Goal: Task Accomplishment & Management: Complete application form

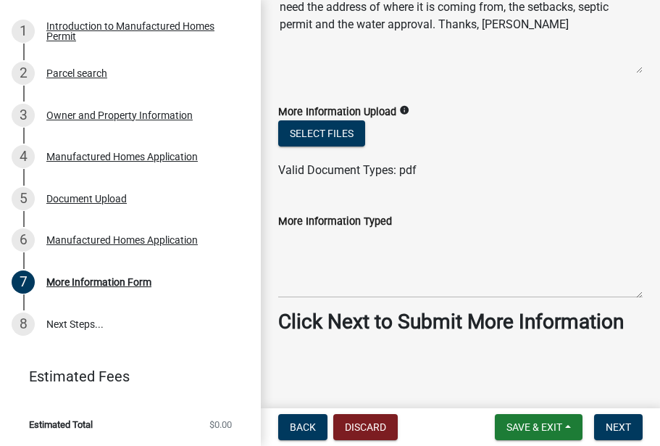
scroll to position [202, 0]
click at [612, 426] on span "Next" at bounding box center [618, 427] width 25 height 12
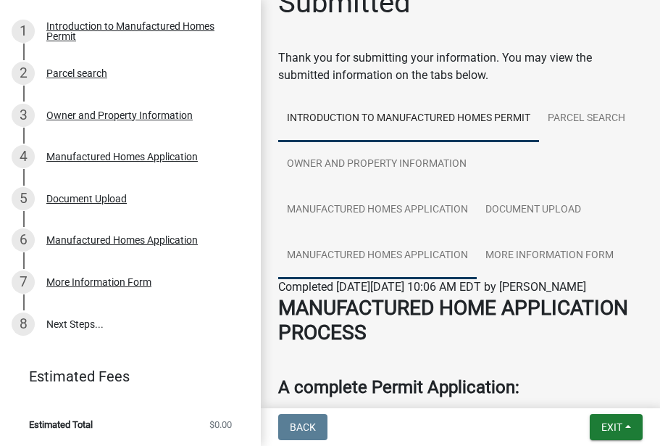
scroll to position [29, 0]
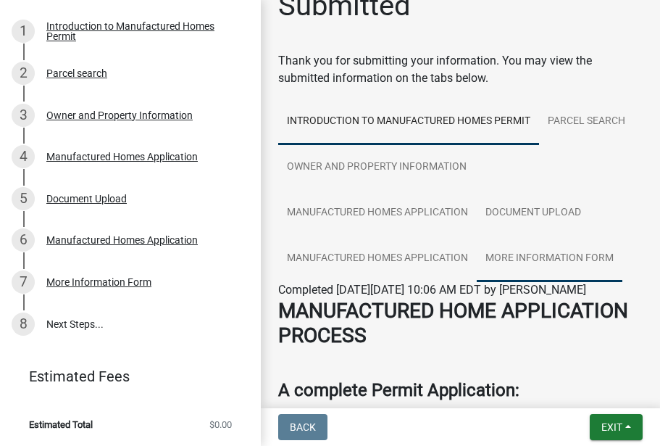
click at [509, 256] on link "More Information Form" at bounding box center [550, 259] width 146 height 46
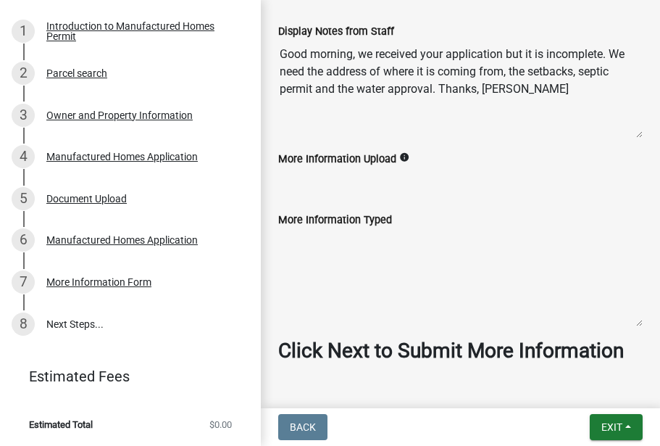
scroll to position [328, 0]
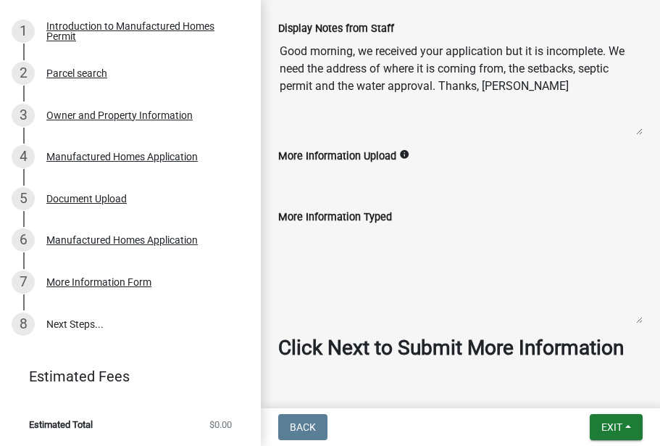
click at [439, 351] on strong "Click Next to Submit More Information" at bounding box center [451, 348] width 346 height 24
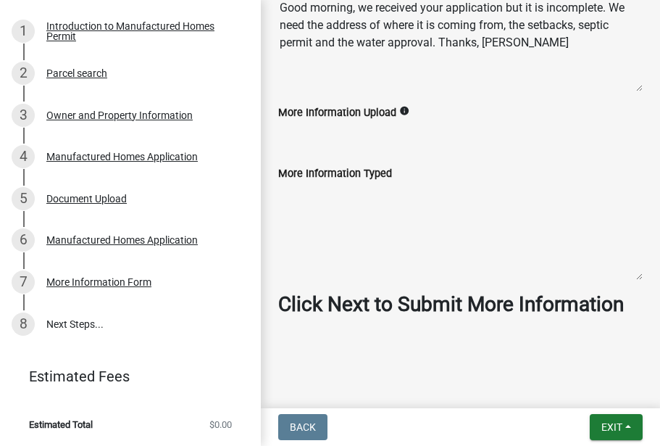
scroll to position [395, 0]
click at [331, 292] on strong "Click Next to Submit More Information" at bounding box center [451, 304] width 346 height 24
click at [315, 169] on label "More Information Typed" at bounding box center [335, 174] width 114 height 10
click at [315, 182] on textarea "More Information Typed" at bounding box center [460, 231] width 365 height 99
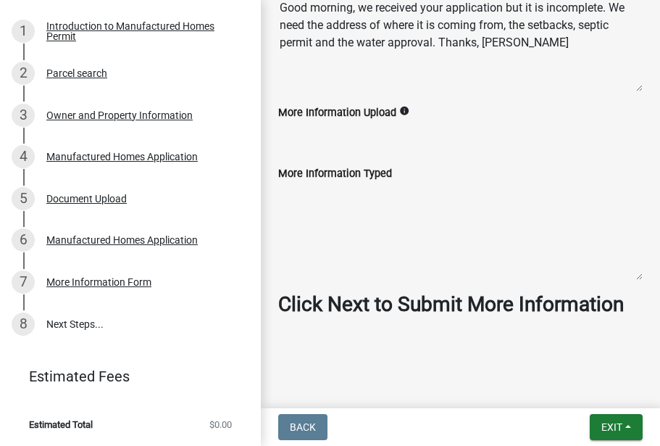
click at [289, 182] on textarea "More Information Typed" at bounding box center [460, 231] width 365 height 99
click at [297, 224] on textarea "More Information Typed" at bounding box center [460, 231] width 365 height 99
click at [410, 106] on icon "info" at bounding box center [404, 111] width 10 height 10
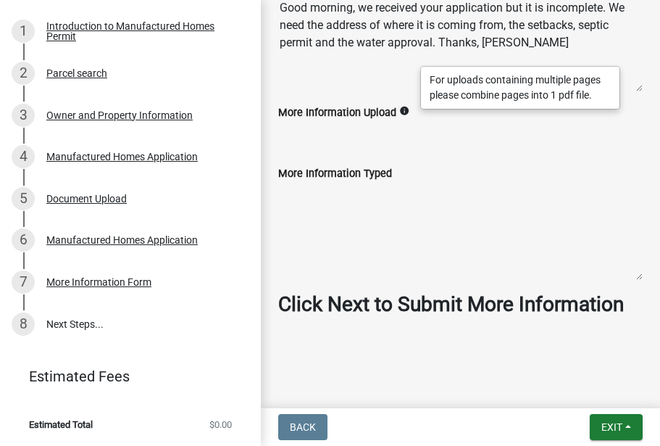
click at [374, 169] on label "More Information Typed" at bounding box center [335, 174] width 114 height 10
click at [374, 182] on textarea "More Information Typed" at bounding box center [460, 231] width 365 height 99
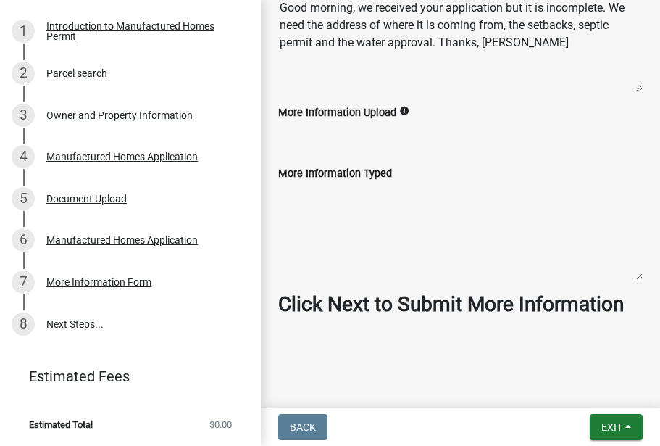
click at [331, 187] on textarea "More Information Typed" at bounding box center [460, 231] width 365 height 99
click at [331, 186] on textarea "More Information Typed" at bounding box center [460, 231] width 365 height 99
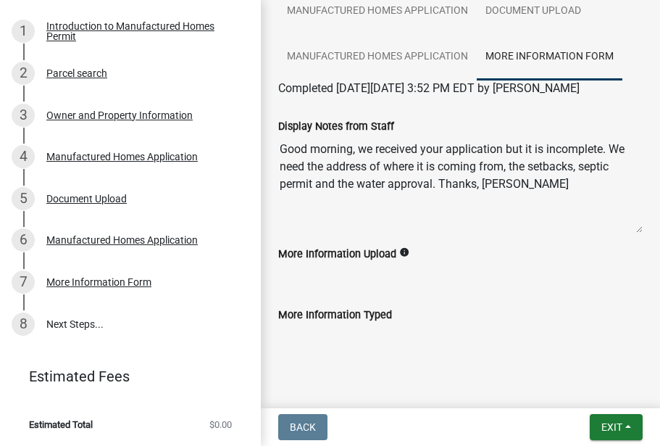
scroll to position [231, 0]
click at [410, 251] on icon "info" at bounding box center [404, 251] width 10 height 10
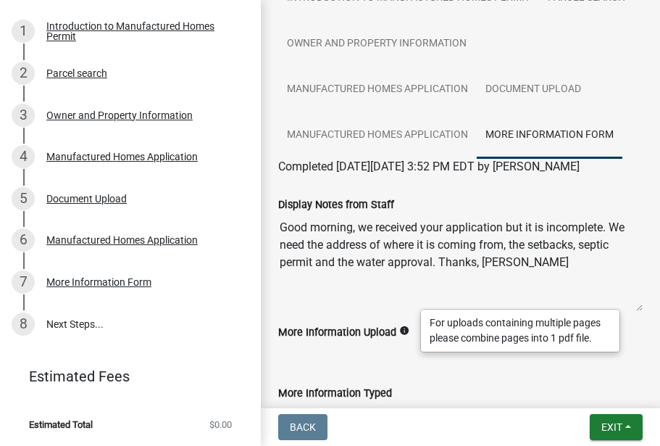
scroll to position [151, 0]
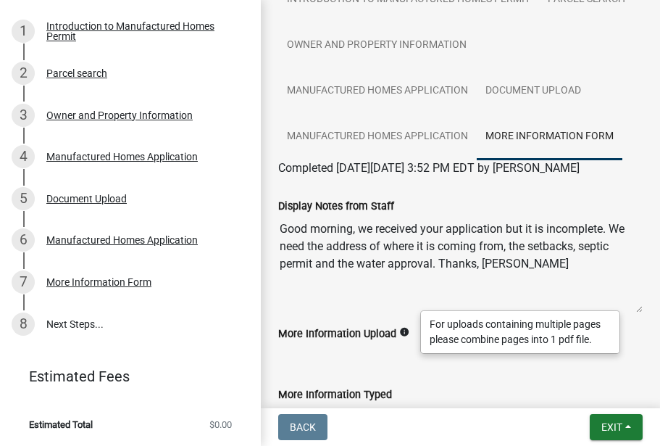
click at [527, 136] on link "More Information Form" at bounding box center [550, 137] width 146 height 46
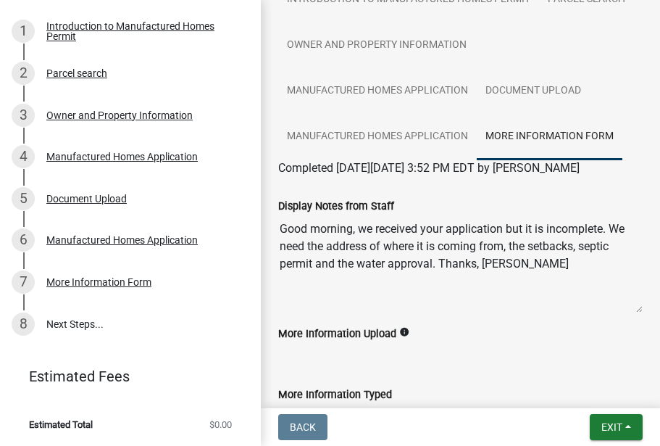
click at [527, 136] on link "More Information Form" at bounding box center [550, 137] width 146 height 46
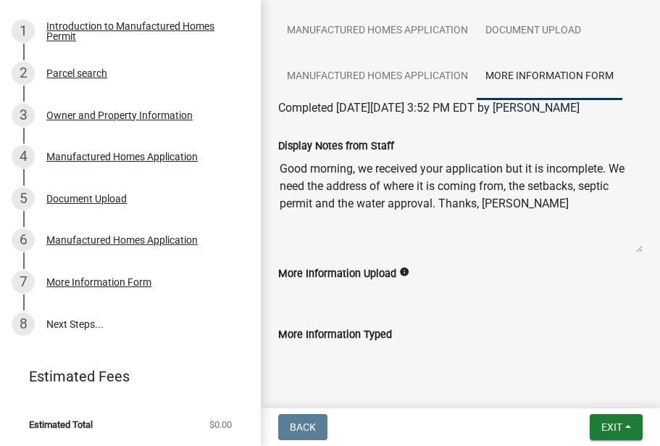
scroll to position [230, 0]
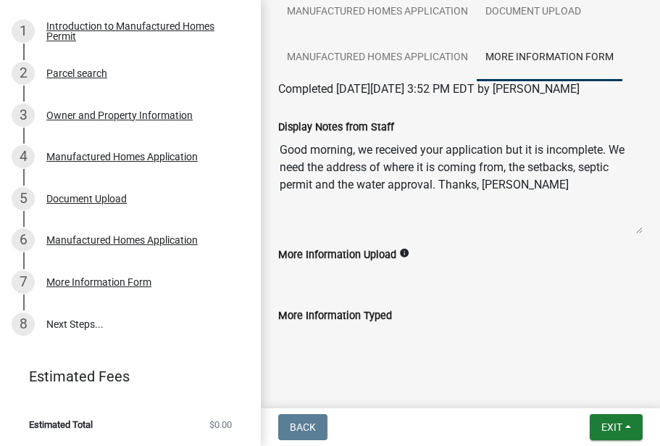
click at [409, 251] on icon "info" at bounding box center [404, 253] width 10 height 10
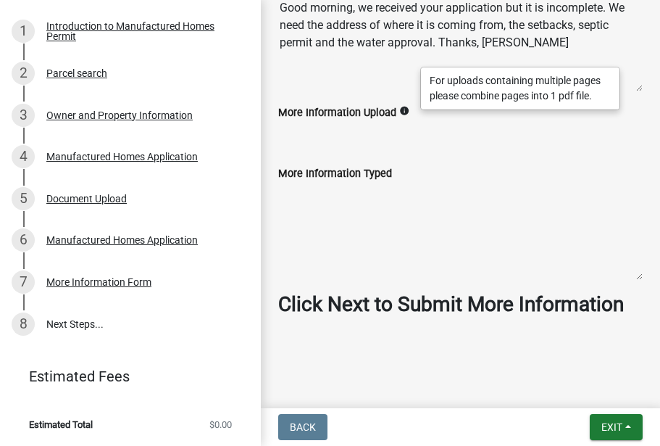
scroll to position [0, 0]
click at [355, 292] on strong "Click Next to Submit More Information" at bounding box center [451, 304] width 346 height 24
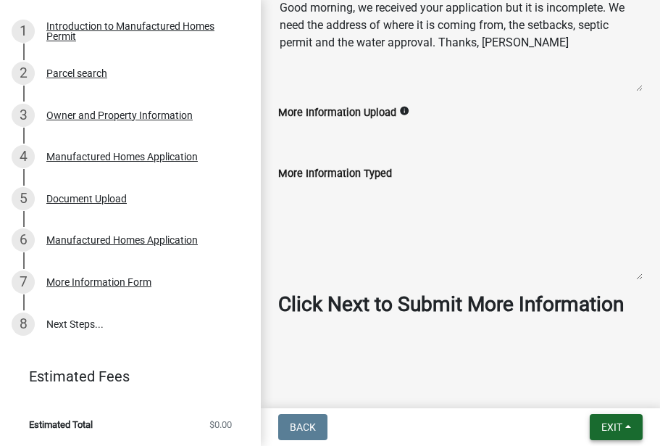
click at [605, 428] on span "Exit" at bounding box center [612, 427] width 21 height 12
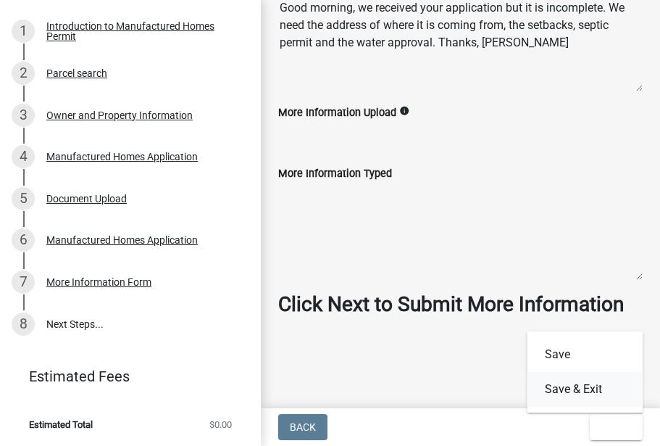
click at [567, 389] on button "Save & Exit" at bounding box center [586, 389] width 116 height 35
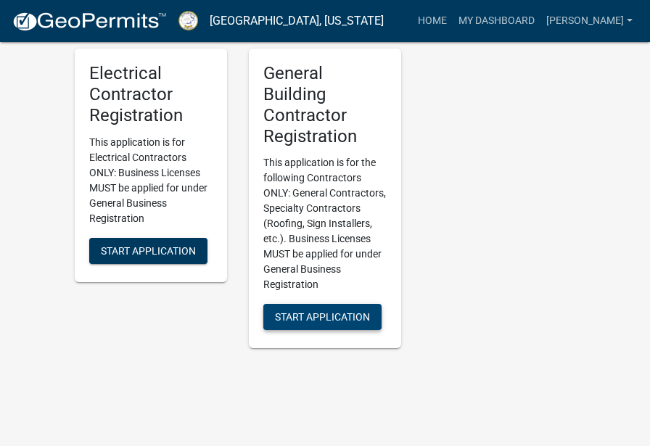
scroll to position [4337, 0]
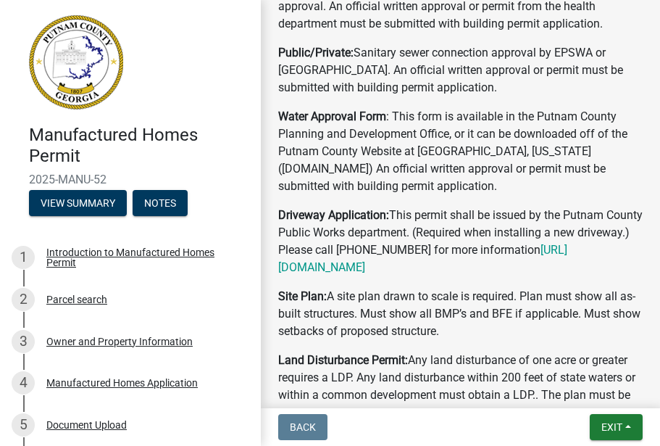
scroll to position [679, 0]
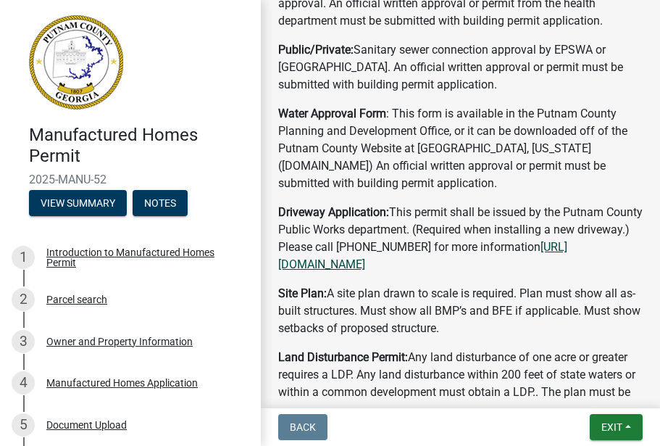
click at [406, 271] on link "[URL][DOMAIN_NAME]" at bounding box center [422, 255] width 289 height 31
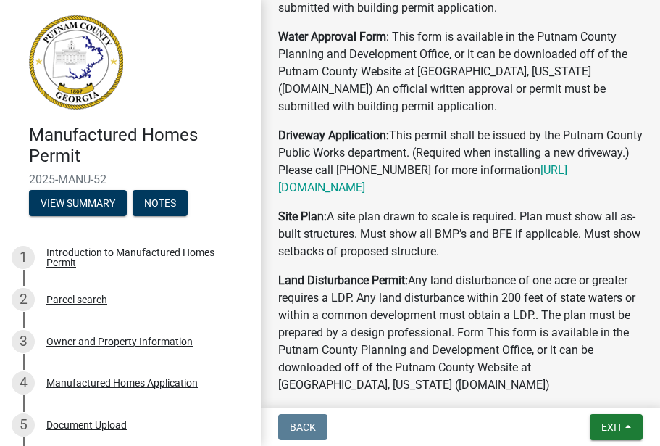
scroll to position [758, 0]
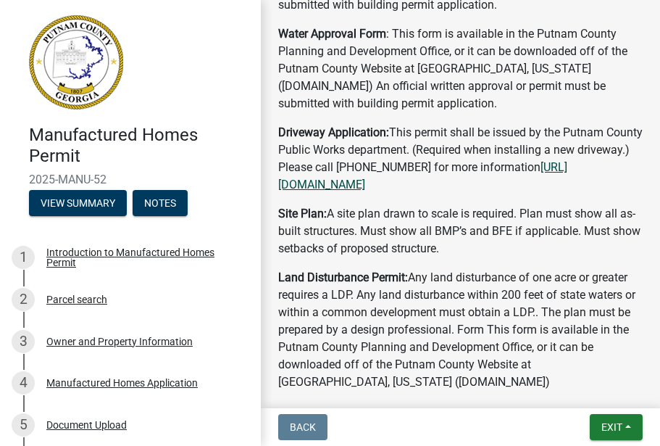
click at [368, 191] on link "[URL][DOMAIN_NAME]" at bounding box center [422, 175] width 289 height 31
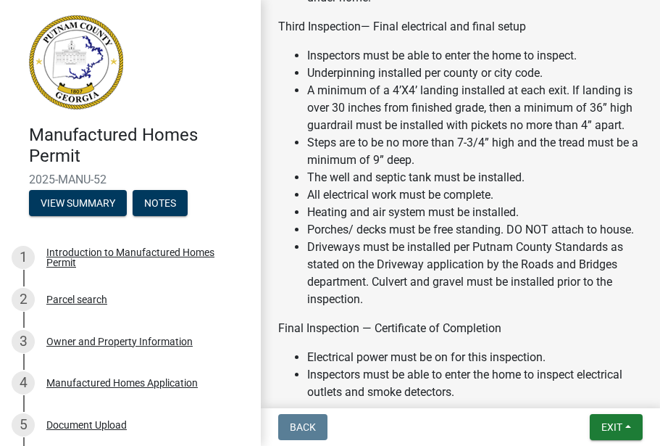
scroll to position [1928, 0]
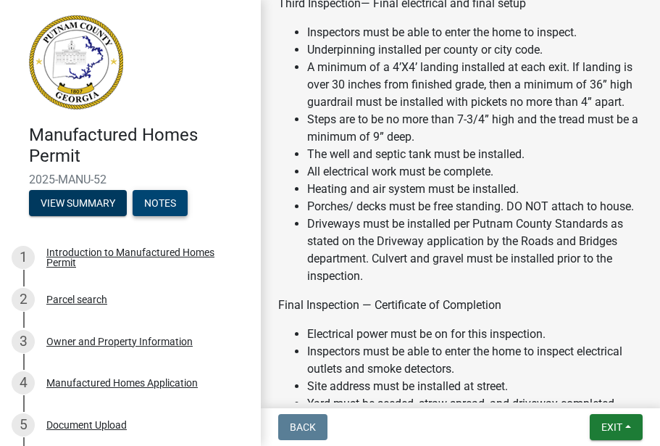
click at [158, 204] on button "Notes" at bounding box center [160, 203] width 55 height 26
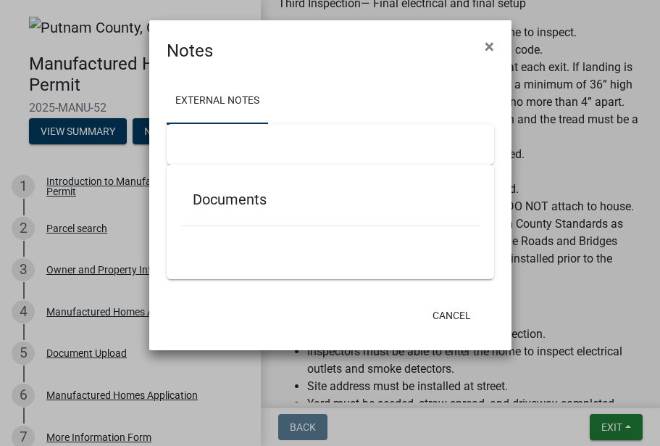
click at [192, 154] on div at bounding box center [331, 144] width 328 height 41
click at [196, 196] on h5 "Documents" at bounding box center [330, 199] width 275 height 17
click at [210, 257] on div "Documents" at bounding box center [331, 222] width 328 height 115
click at [196, 98] on link "External Notes" at bounding box center [217, 101] width 101 height 46
click at [197, 145] on div at bounding box center [331, 144] width 328 height 41
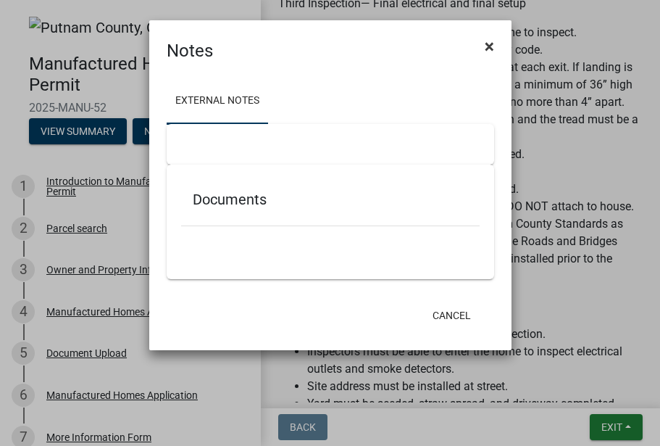
click at [489, 45] on span "×" at bounding box center [489, 46] width 9 height 20
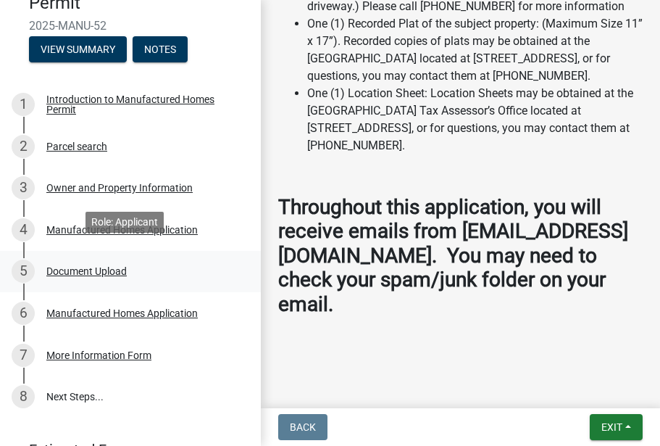
scroll to position [99, 0]
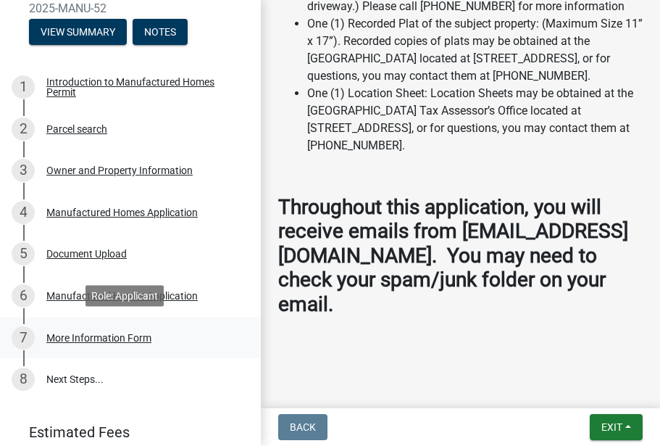
click at [104, 337] on div "More Information Form" at bounding box center [98, 338] width 105 height 10
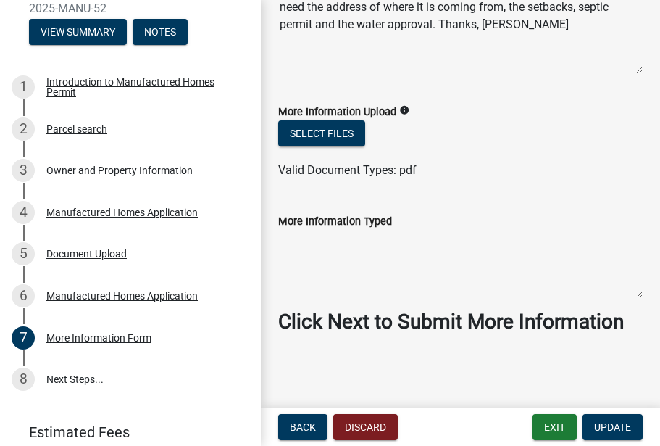
scroll to position [0, 0]
click at [352, 310] on strong "Click Next to Submit More Information" at bounding box center [451, 322] width 346 height 24
click at [609, 425] on span "Update" at bounding box center [612, 427] width 37 height 12
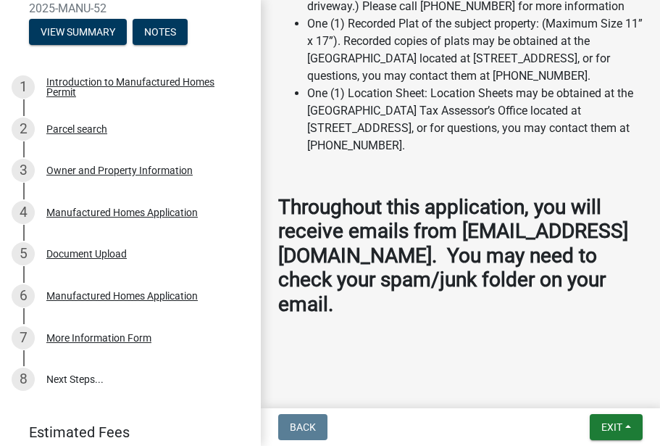
click at [457, 312] on strong "Throughout this application, you will receive emails from [EMAIL_ADDRESS][DOMAI…" at bounding box center [453, 255] width 350 height 121
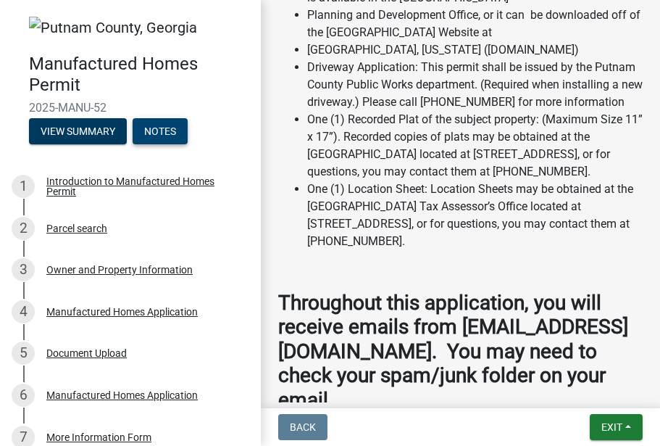
click at [154, 128] on button "Notes" at bounding box center [160, 131] width 55 height 26
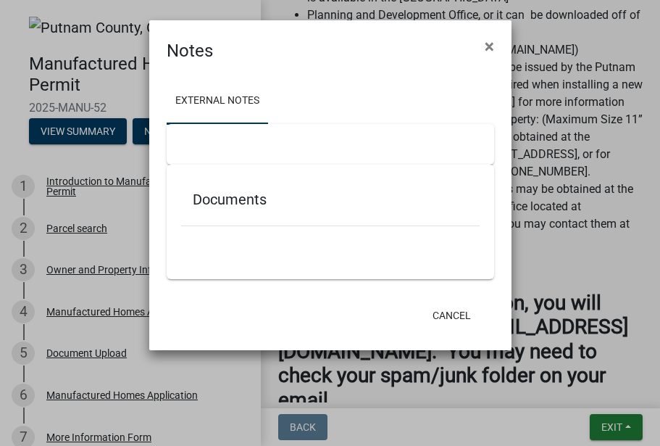
click at [201, 206] on h5 "Documents" at bounding box center [330, 199] width 275 height 17
click at [489, 45] on span "×" at bounding box center [489, 46] width 9 height 20
